Goal: Contribute content

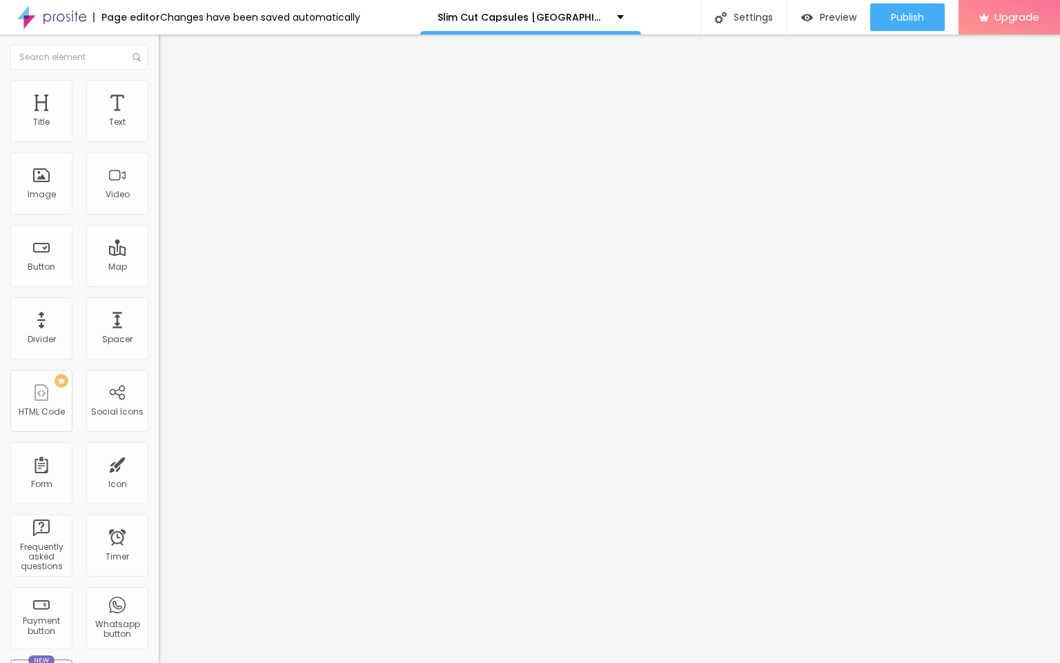
click at [159, 130] on input "entre em contato" at bounding box center [242, 123] width 166 height 14
paste input "👇❗❗𝐒𝐡𝐨𝐩𝐍𝐨𝐰❗❗👇"
type input "👇❗❗𝐒𝐡𝐨𝐩𝐍𝐨𝐰❗❗👇"
click at [159, 280] on input "https://" at bounding box center [242, 277] width 166 height 14
click at [159, 284] on input "https://" at bounding box center [242, 277] width 166 height 14
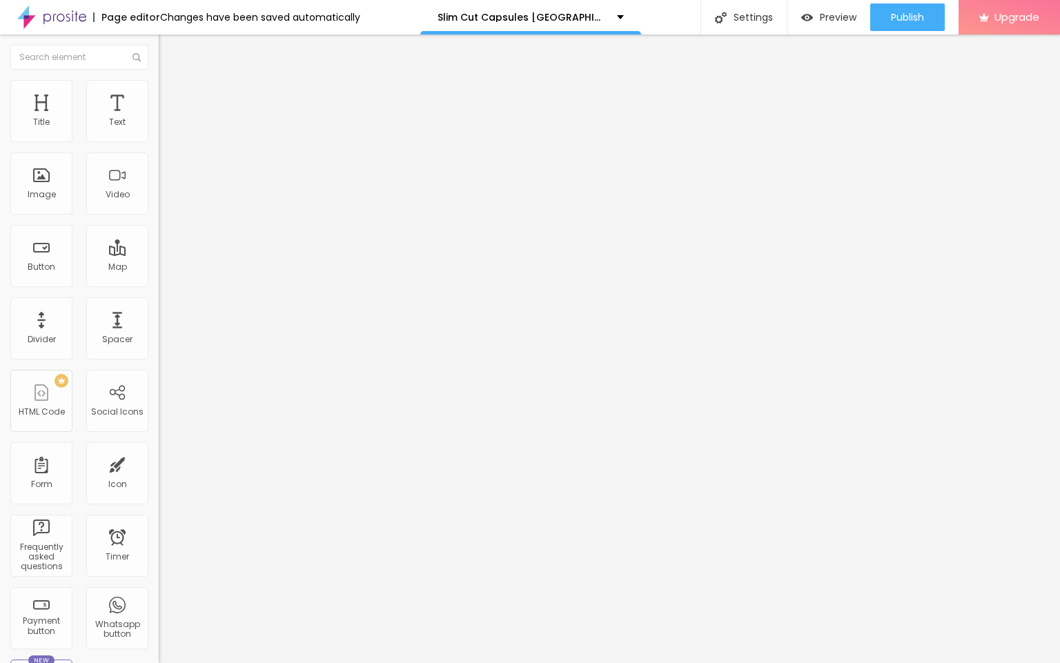
paste input "[DOMAIN_NAME][URL]"
type input "[URL][DOMAIN_NAME]"
click at [159, 119] on span "Change image" at bounding box center [196, 113] width 74 height 12
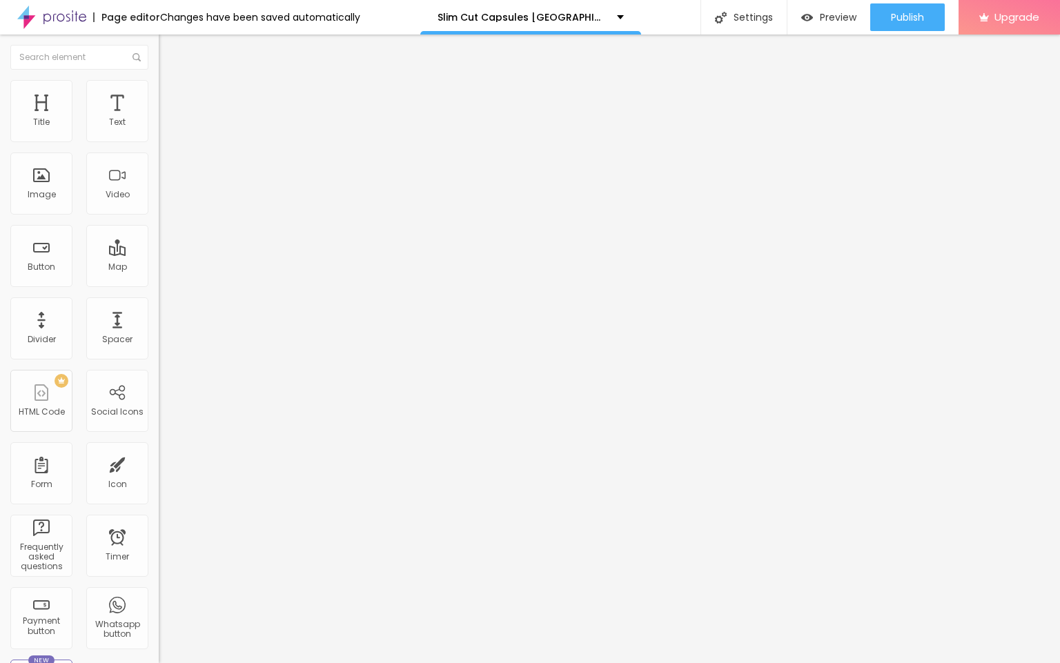
click at [159, 283] on input "https://" at bounding box center [242, 276] width 166 height 14
paste input "[DOMAIN_NAME][URL]"
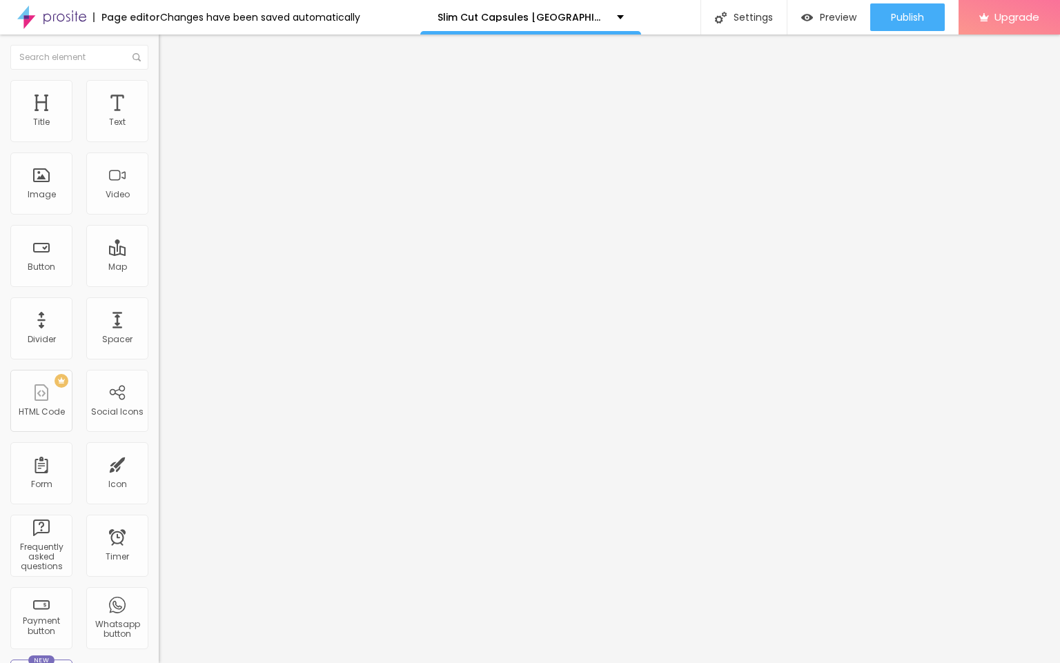
scroll to position [0, 54]
type input "[URL][DOMAIN_NAME]"
click at [913, 12] on span "Publish" at bounding box center [907, 17] width 33 height 11
click at [903, 19] on span "Publish" at bounding box center [907, 17] width 33 height 11
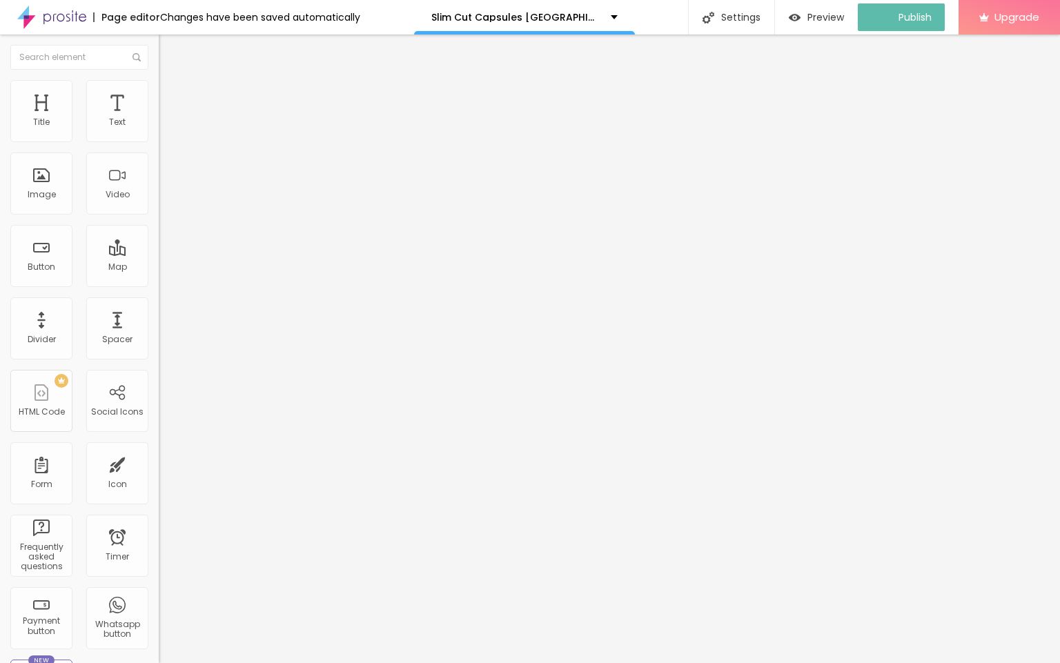
click at [62, 15] on img at bounding box center [51, 17] width 69 height 35
